Goal: Transaction & Acquisition: Purchase product/service

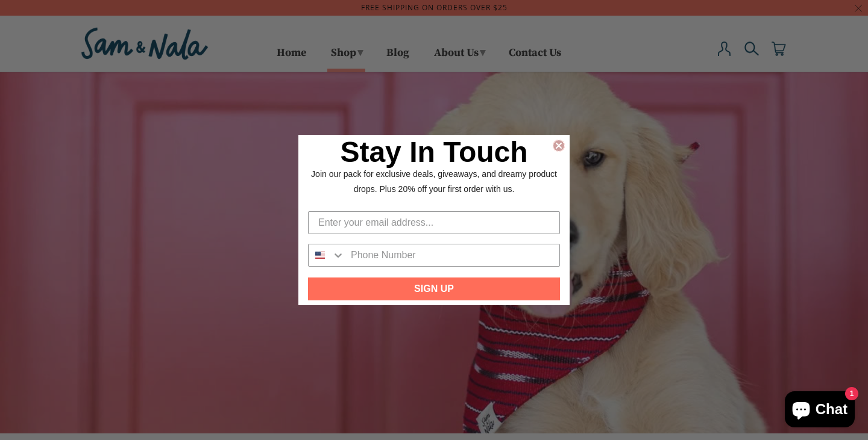
click at [557, 141] on circle "Close dialog" at bounding box center [558, 145] width 11 height 11
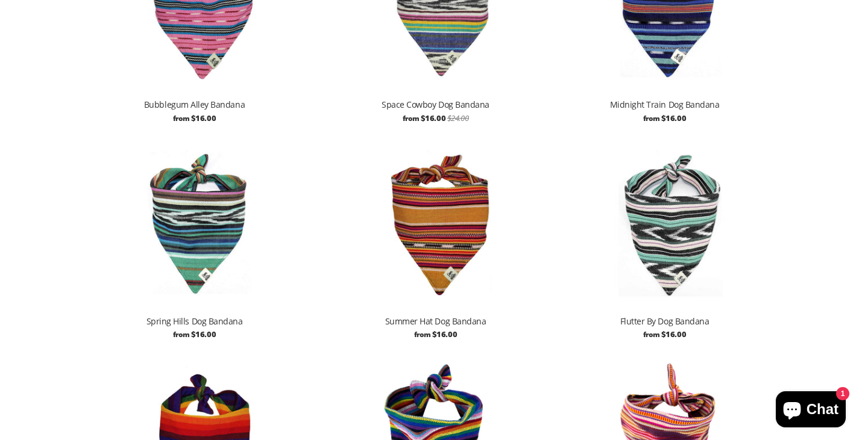
scroll to position [1085, 0]
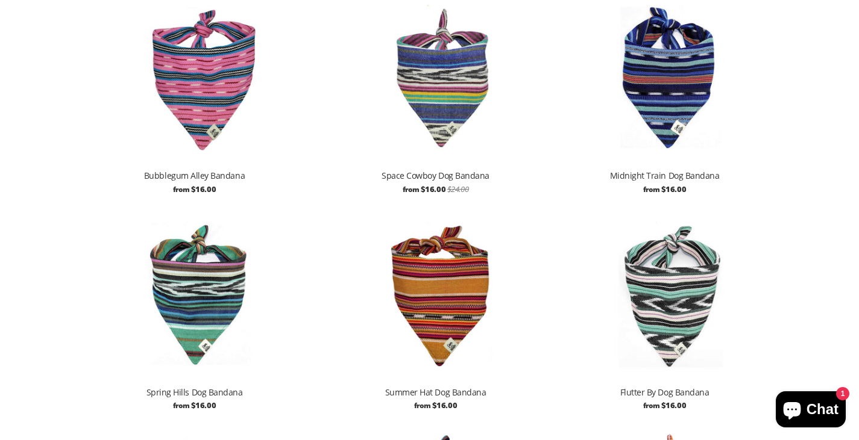
click at [428, 316] on img at bounding box center [435, 293] width 229 height 172
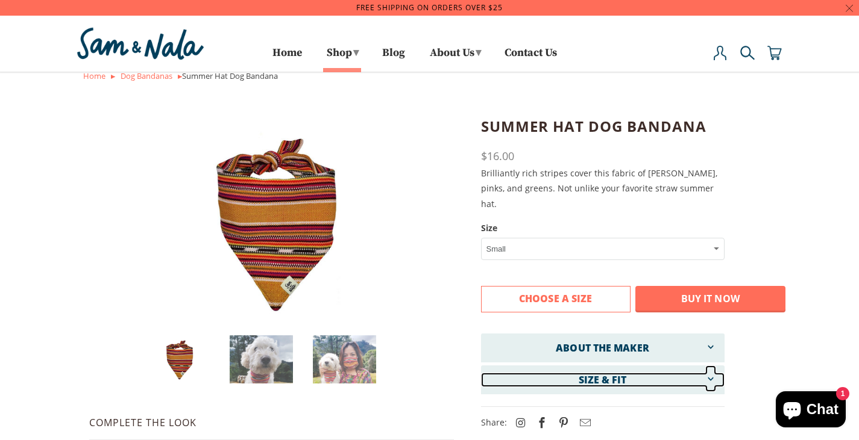
click at [656, 373] on link "SIZE & FIT" at bounding box center [602, 380] width 243 height 14
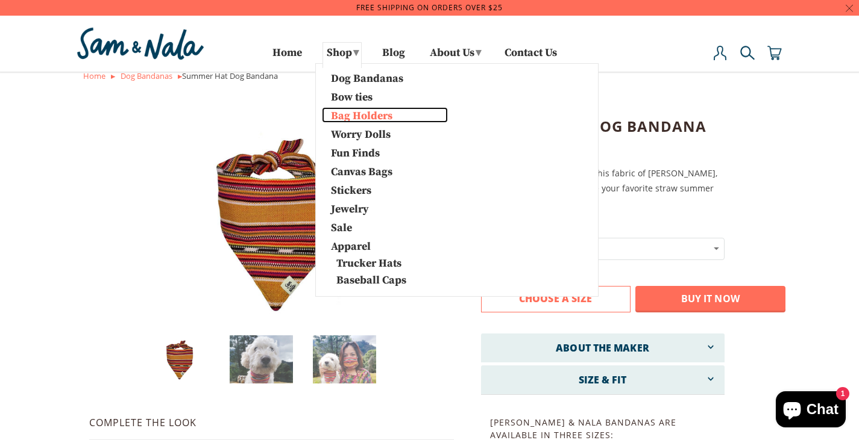
click at [348, 116] on link "Bag Holders" at bounding box center [385, 115] width 126 height 16
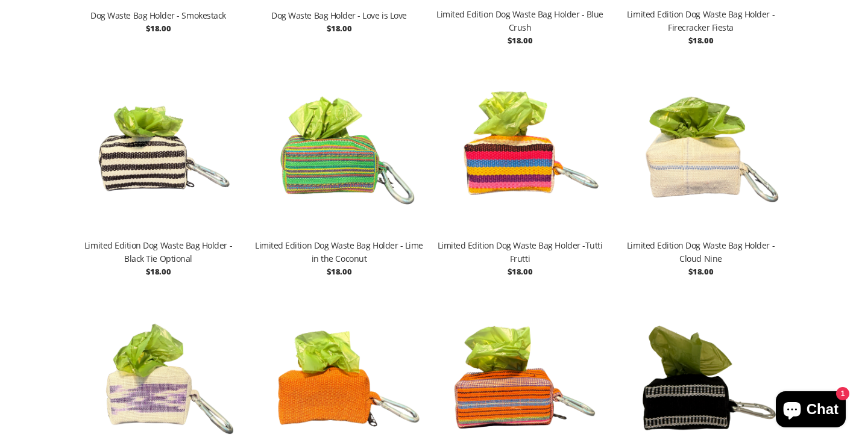
scroll to position [1326, 0]
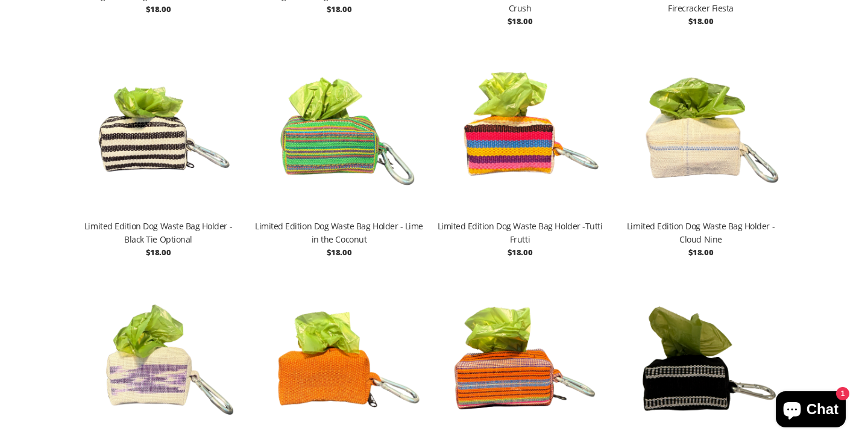
click at [339, 135] on img at bounding box center [339, 129] width 169 height 181
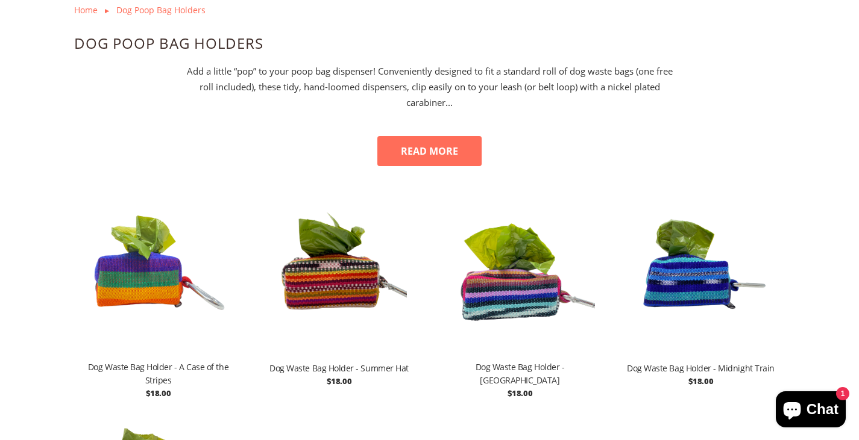
scroll to position [482, 0]
